Goal: Register for event/course

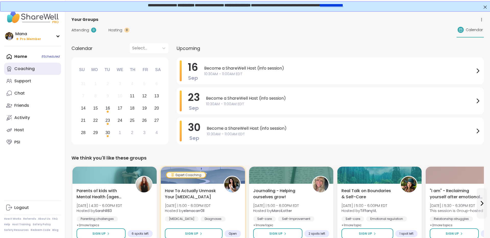
click at [39, 67] on link "Coaching" at bounding box center [32, 69] width 57 height 12
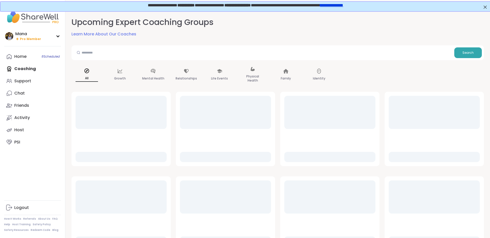
click at [343, 7] on link "**********" at bounding box center [330, 5] width 23 height 4
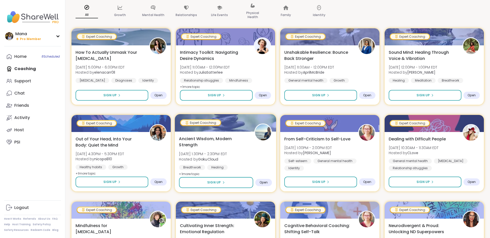
scroll to position [64, 0]
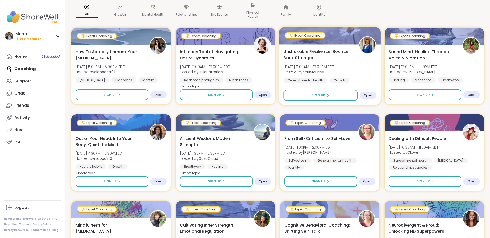
click at [355, 54] on div "Unshakable Resilience: Bounce Back Stronger Fri, Sep 12 | 11:00AM - 12:00PM EDT…" at bounding box center [329, 65] width 93 height 34
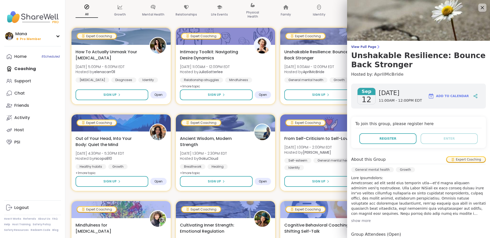
click at [385, 73] on link "AprilMcBride" at bounding box center [389, 74] width 30 height 6
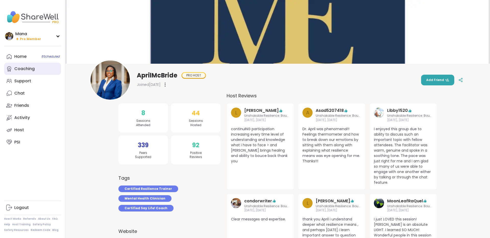
click at [34, 71] on link "Coaching" at bounding box center [32, 69] width 57 height 12
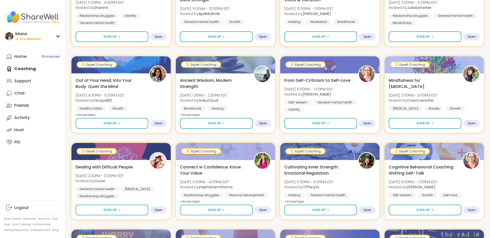
scroll to position [557, 0]
